Goal: Connect with others: Participate in discussion

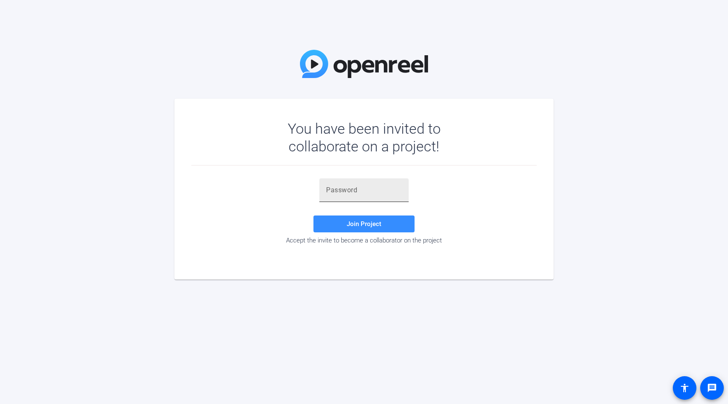
click at [350, 190] on input "text" at bounding box center [364, 190] width 76 height 10
paste input "u#dAMy"
type input "u#dAMy"
click at [353, 220] on span "Join Project" at bounding box center [364, 224] width 35 height 8
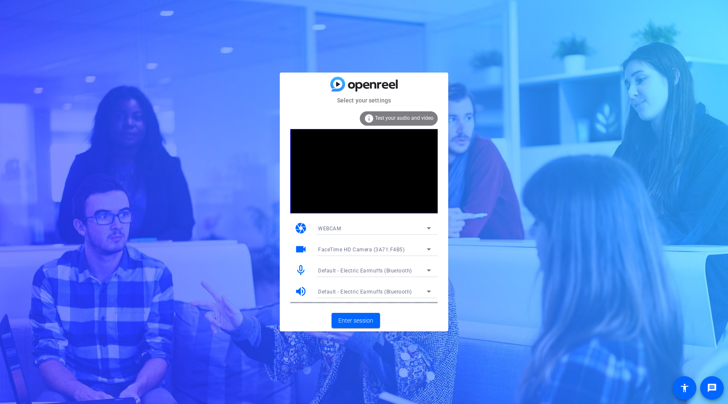
click at [349, 325] on mat-card-actions "Enter session" at bounding box center [364, 320] width 169 height 22
click at [350, 320] on span "Enter session" at bounding box center [355, 320] width 35 height 9
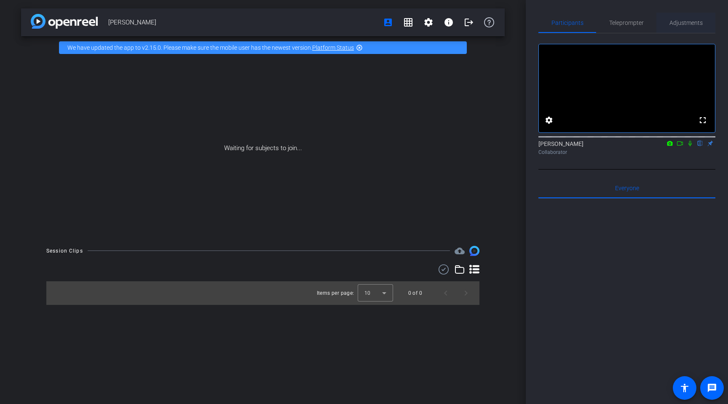
click at [683, 20] on span "Adjustments" at bounding box center [686, 23] width 33 height 6
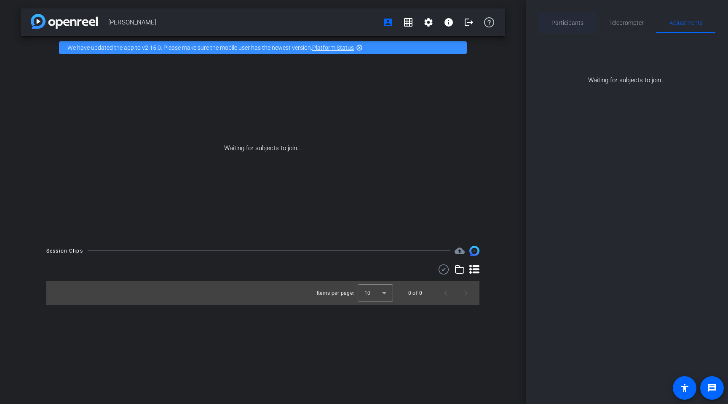
click at [578, 23] on span "Participants" at bounding box center [568, 23] width 32 height 6
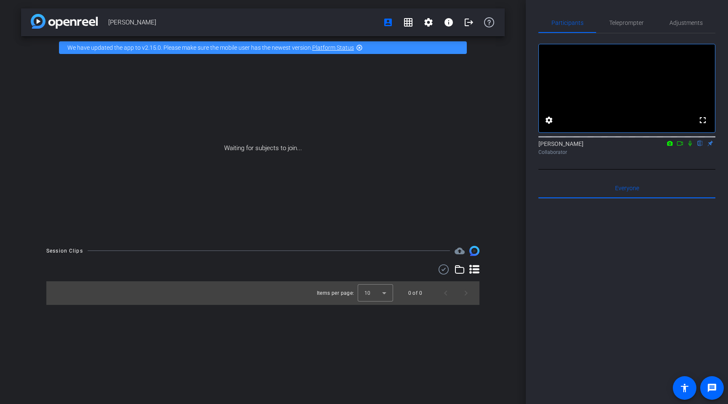
click at [672, 145] on icon at bounding box center [670, 143] width 5 height 5
click at [672, 155] on div at bounding box center [364, 202] width 728 height 404
click at [683, 145] on icon at bounding box center [680, 143] width 6 height 4
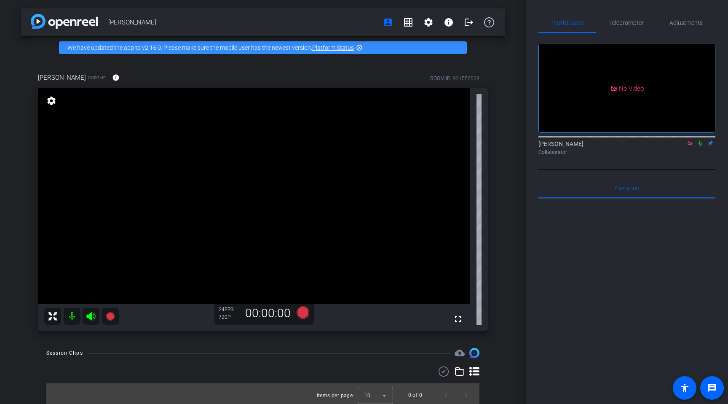
click at [690, 145] on icon at bounding box center [690, 143] width 5 height 5
